Goal: Information Seeking & Learning: Learn about a topic

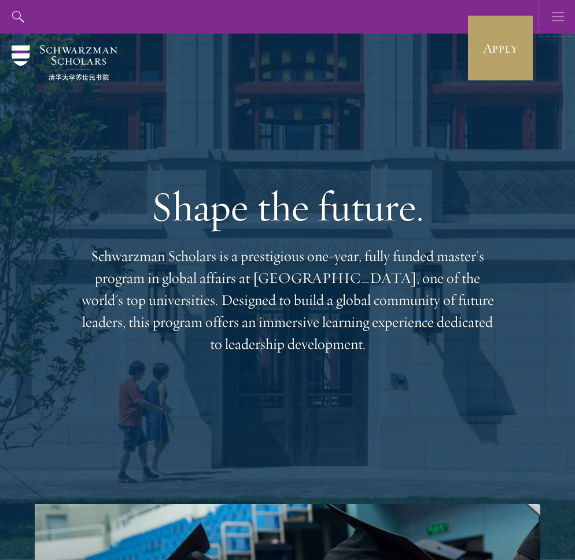
click at [561, 14] on icon "button" at bounding box center [557, 17] width 13 height 34
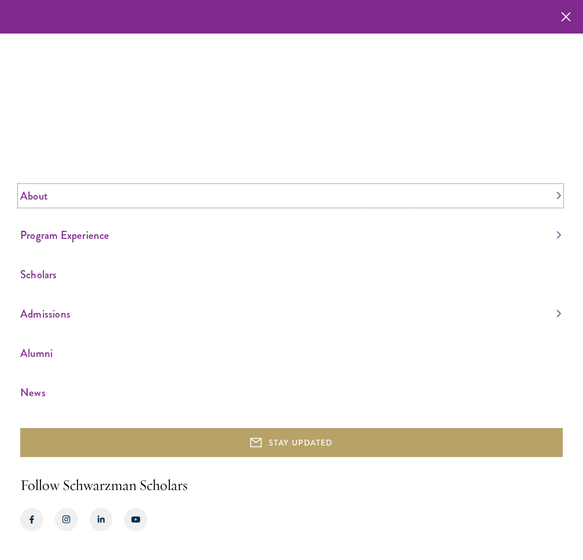
click at [28, 190] on link "About" at bounding box center [290, 195] width 541 height 19
click at [46, 143] on link "Overview" at bounding box center [35, 139] width 31 height 12
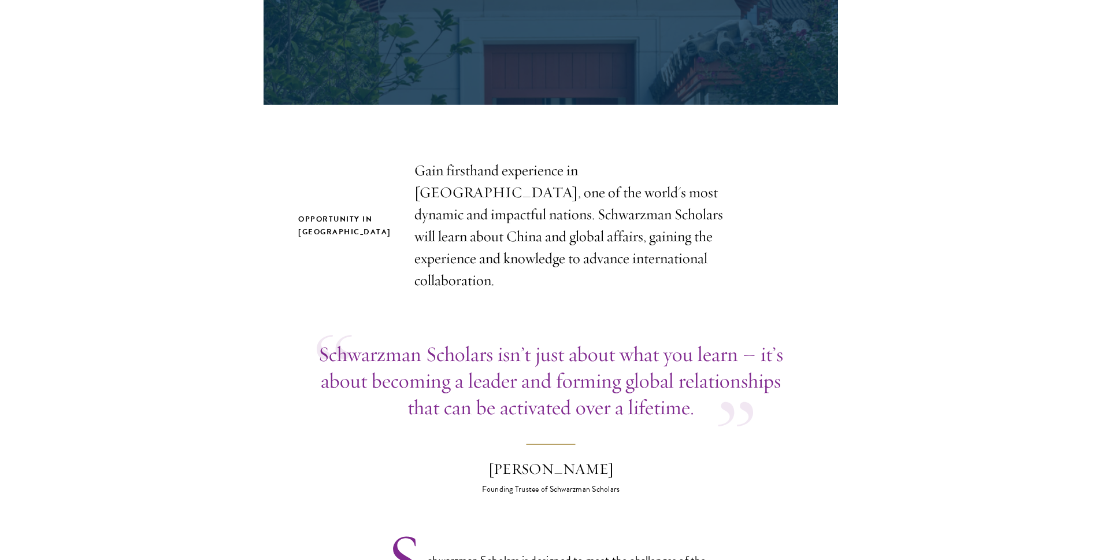
scroll to position [269, 0]
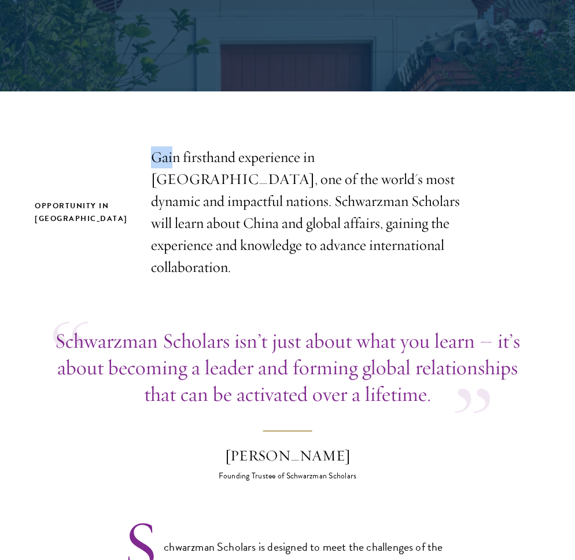
drag, startPoint x: 125, startPoint y: 150, endPoint x: 144, endPoint y: 157, distance: 19.6
click at [151, 157] on p "Gain firsthand experience in [GEOGRAPHIC_DATA], one of the world's most dynamic…" at bounding box center [315, 212] width 329 height 132
click at [155, 168] on p "Gain firsthand experience in [GEOGRAPHIC_DATA], one of the world's most dynamic…" at bounding box center [315, 212] width 329 height 132
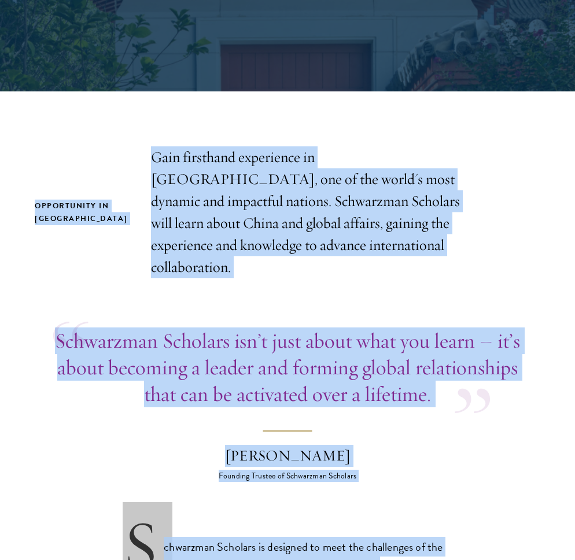
copy body "Lorem Ipsumdol Sitametcon Adipis Elitsed Doeiusmodt Incididu Utlaboreet Dolorem…"
